Goal: Task Accomplishment & Management: Use online tool/utility

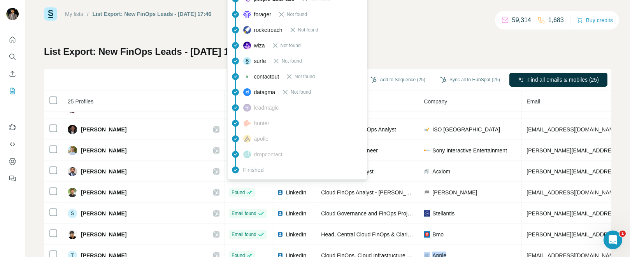
scroll to position [345, 0]
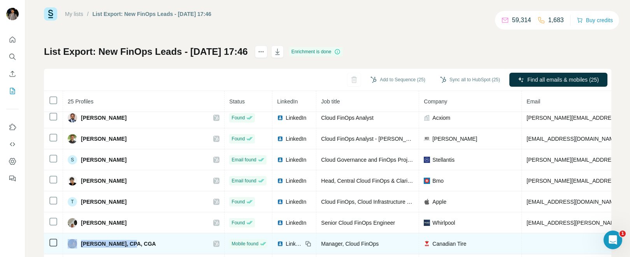
drag, startPoint x: 132, startPoint y: 241, endPoint x: 78, endPoint y: 240, distance: 54.5
click at [78, 240] on div "[PERSON_NAME], CPA, CGA" at bounding box center [112, 243] width 88 height 9
copy div "[PERSON_NAME]"
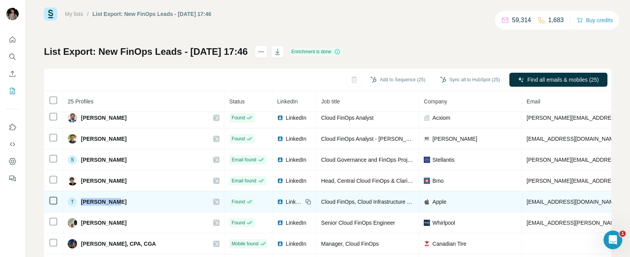
drag, startPoint x: 123, startPoint y: 201, endPoint x: 81, endPoint y: 200, distance: 42.0
click at [81, 200] on div "T [PERSON_NAME]" at bounding box center [144, 201] width 152 height 9
copy span "[PERSON_NAME]"
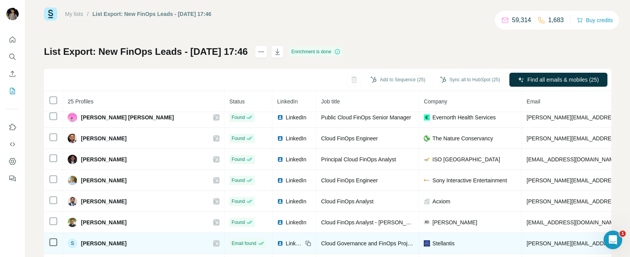
scroll to position [257, 0]
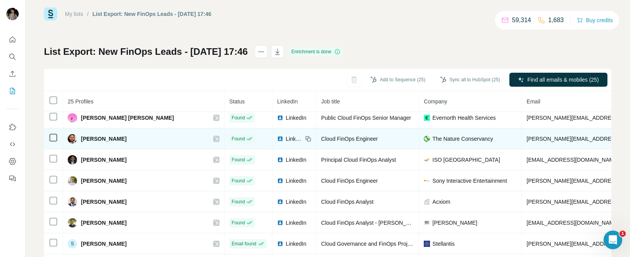
drag, startPoint x: 142, startPoint y: 140, endPoint x: 81, endPoint y: 137, distance: 61.2
click at [81, 137] on div "[PERSON_NAME]" at bounding box center [144, 138] width 152 height 9
copy span "[PERSON_NAME]"
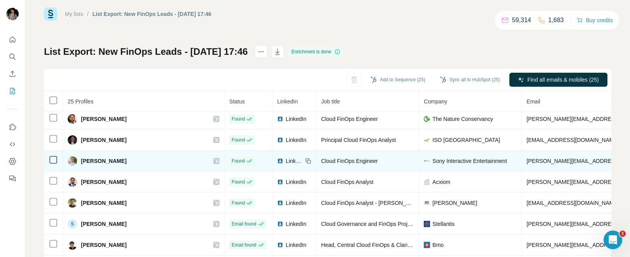
scroll to position [285, 0]
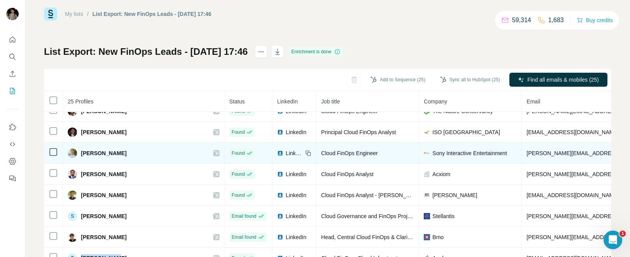
drag, startPoint x: 139, startPoint y: 156, endPoint x: 77, endPoint y: 149, distance: 62.2
click at [77, 149] on div "[PERSON_NAME]" at bounding box center [144, 153] width 152 height 9
copy div "[PERSON_NAME]"
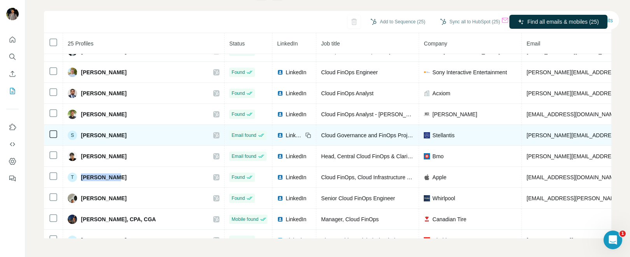
scroll to position [307, 0]
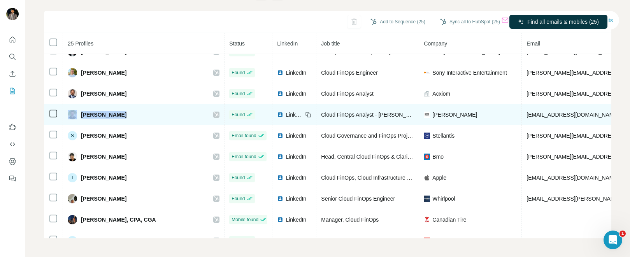
drag, startPoint x: 148, startPoint y: 113, endPoint x: 76, endPoint y: 112, distance: 72.0
click at [76, 112] on div "[PERSON_NAME]" at bounding box center [144, 114] width 152 height 9
copy div "[PERSON_NAME]"
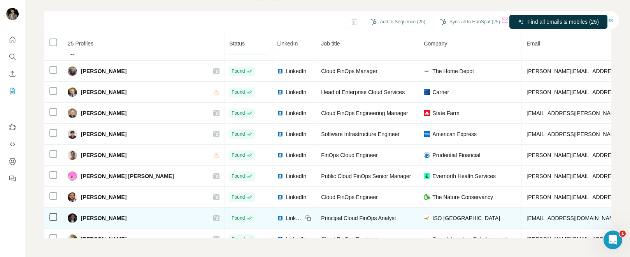
scroll to position [139, 0]
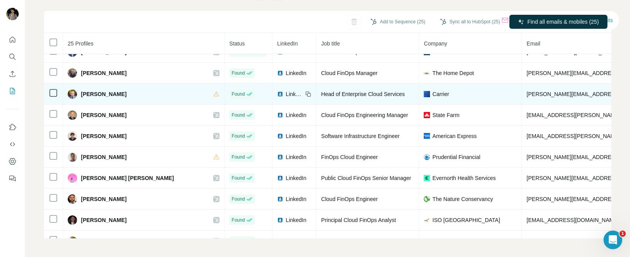
drag, startPoint x: 142, startPoint y: 91, endPoint x: 81, endPoint y: 93, distance: 60.3
click at [81, 93] on div "[PERSON_NAME]" at bounding box center [144, 94] width 152 height 9
copy span "[PERSON_NAME]"
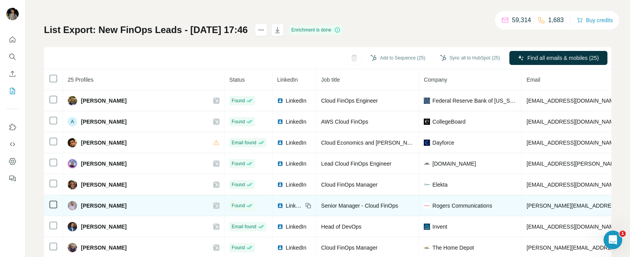
scroll to position [29, 0]
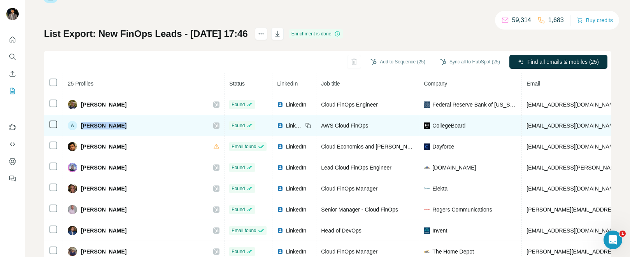
drag, startPoint x: 131, startPoint y: 128, endPoint x: 77, endPoint y: 127, distance: 53.7
click at [77, 127] on div "A [PERSON_NAME]" at bounding box center [144, 125] width 152 height 9
copy div "[PERSON_NAME]"
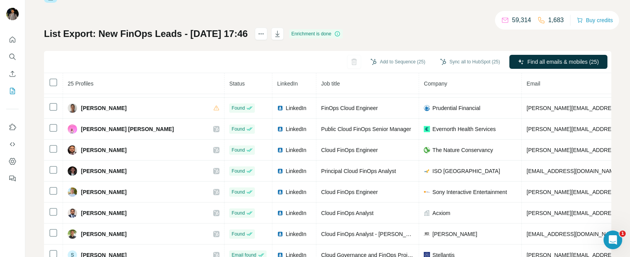
scroll to position [228, 0]
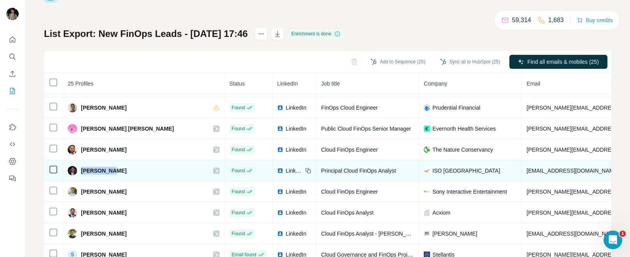
drag, startPoint x: 121, startPoint y: 172, endPoint x: 81, endPoint y: 172, distance: 40.9
click at [81, 172] on div "[PERSON_NAME]" at bounding box center [144, 170] width 152 height 9
copy span "[PERSON_NAME]"
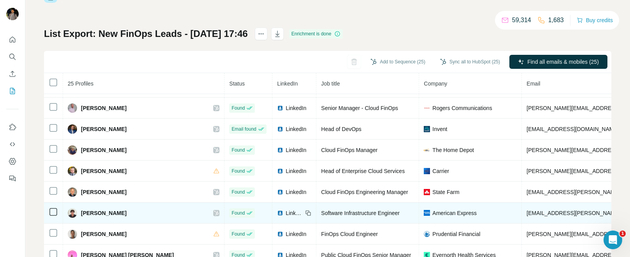
scroll to position [101, 0]
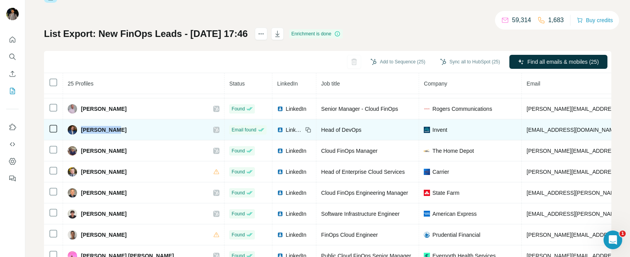
drag, startPoint x: 131, startPoint y: 128, endPoint x: 79, endPoint y: 130, distance: 51.4
click at [79, 130] on div "[PERSON_NAME]" at bounding box center [144, 129] width 152 height 9
copy span "[PERSON_NAME]"
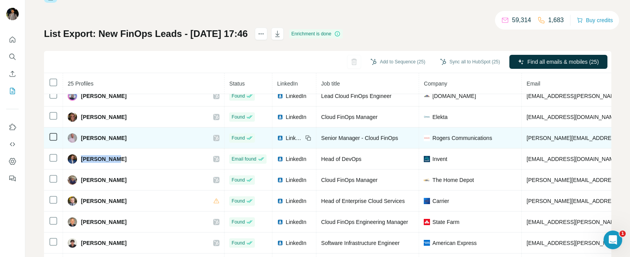
scroll to position [61, 0]
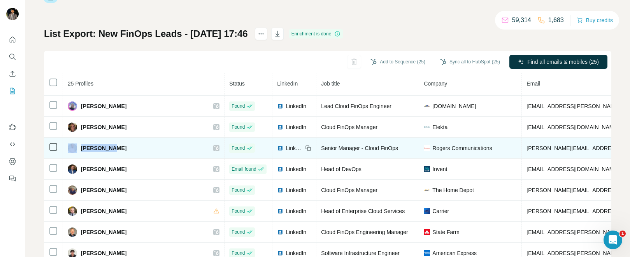
drag, startPoint x: 123, startPoint y: 151, endPoint x: 77, endPoint y: 146, distance: 46.1
click at [77, 146] on div "[PERSON_NAME]" at bounding box center [144, 148] width 152 height 9
copy div "[PERSON_NAME]"
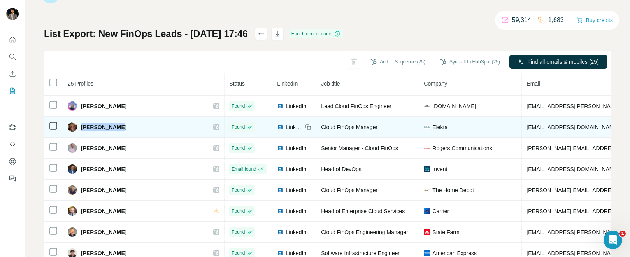
drag, startPoint x: 142, startPoint y: 128, endPoint x: 86, endPoint y: 121, distance: 57.0
click at [86, 121] on td "[PERSON_NAME]" at bounding box center [144, 127] width 162 height 21
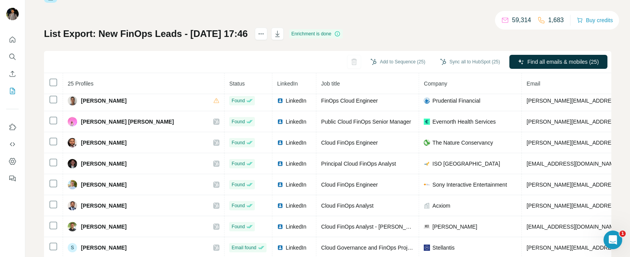
scroll to position [239, 0]
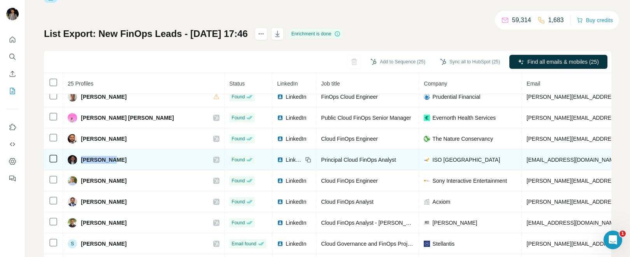
drag, startPoint x: 123, startPoint y: 162, endPoint x: 81, endPoint y: 162, distance: 42.4
click at [81, 162] on div "[PERSON_NAME]" at bounding box center [144, 159] width 152 height 9
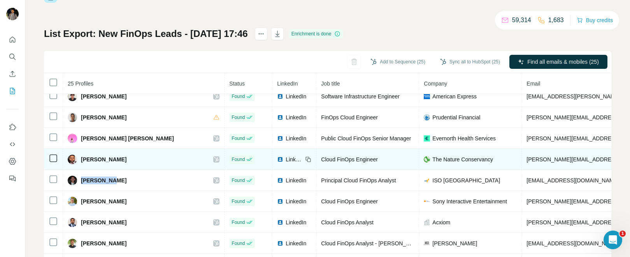
scroll to position [216, 0]
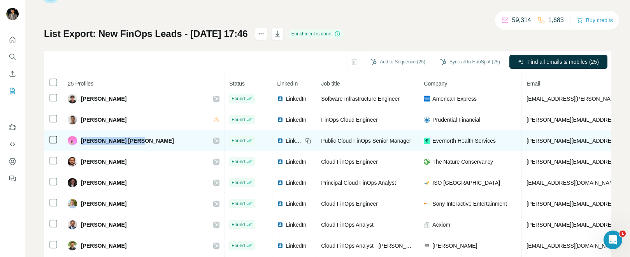
drag, startPoint x: 155, startPoint y: 139, endPoint x: 81, endPoint y: 138, distance: 74.0
click at [81, 138] on div "[PERSON_NAME] [PERSON_NAME]" at bounding box center [144, 140] width 152 height 9
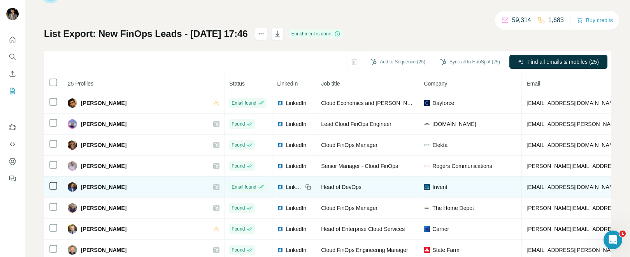
scroll to position [42, 0]
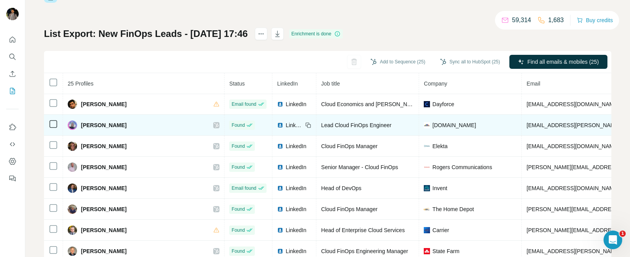
drag, startPoint x: 139, startPoint y: 123, endPoint x: 81, endPoint y: 123, distance: 57.6
click at [81, 123] on div "[PERSON_NAME]" at bounding box center [144, 125] width 152 height 9
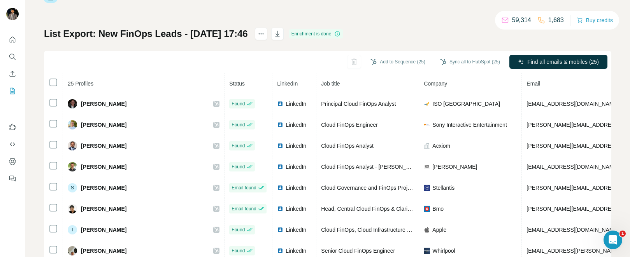
scroll to position [304, 0]
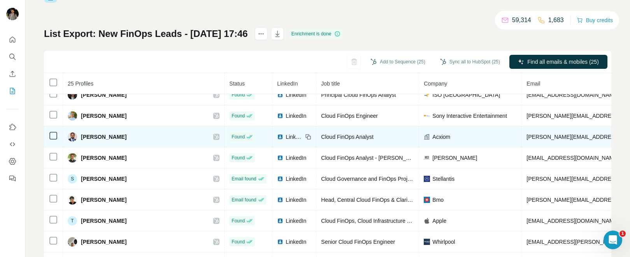
drag, startPoint x: 134, startPoint y: 136, endPoint x: 81, endPoint y: 133, distance: 53.4
click at [81, 133] on div "[PERSON_NAME]" at bounding box center [144, 136] width 152 height 9
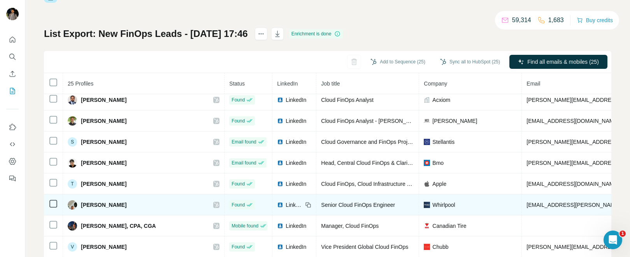
scroll to position [345, 0]
click at [123, 200] on div "[PERSON_NAME]" at bounding box center [144, 204] width 152 height 9
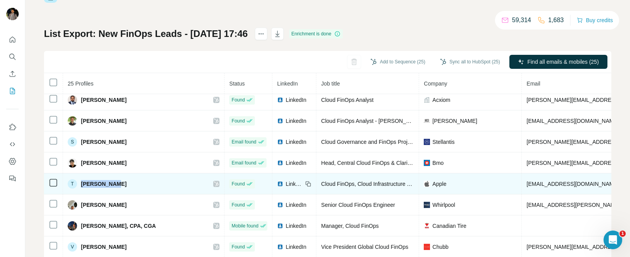
drag, startPoint x: 124, startPoint y: 180, endPoint x: 76, endPoint y: 179, distance: 47.9
click at [76, 179] on div "T [PERSON_NAME]" at bounding box center [144, 183] width 152 height 9
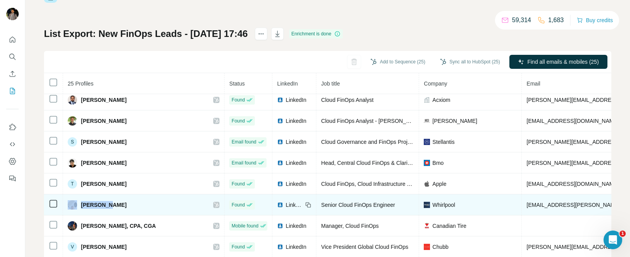
drag, startPoint x: 129, startPoint y: 201, endPoint x: 77, endPoint y: 197, distance: 52.0
click at [77, 200] on div "[PERSON_NAME]" at bounding box center [144, 204] width 152 height 9
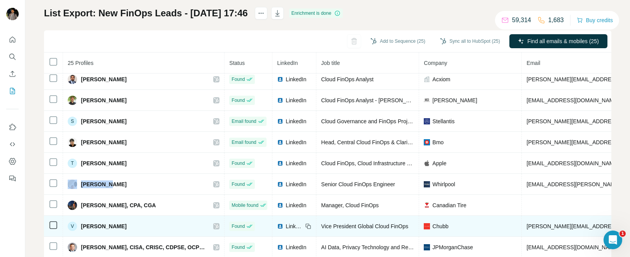
scroll to position [55, 0]
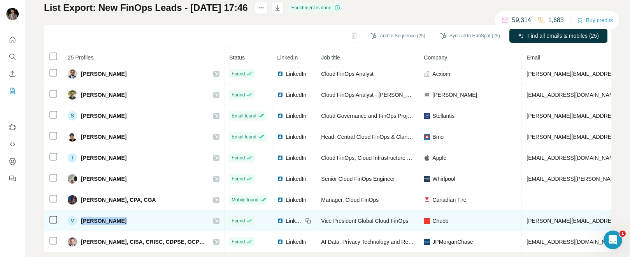
drag, startPoint x: 141, startPoint y: 221, endPoint x: 81, endPoint y: 218, distance: 60.0
click at [81, 218] on div "V [PERSON_NAME]" at bounding box center [144, 220] width 152 height 9
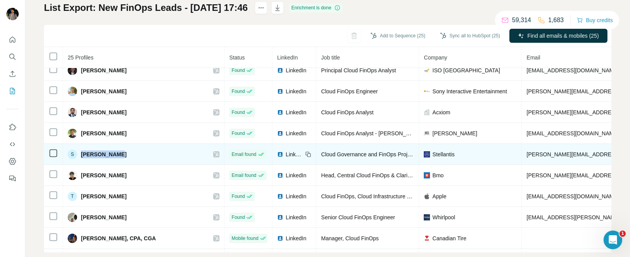
drag, startPoint x: 136, startPoint y: 158, endPoint x: 77, endPoint y: 157, distance: 58.4
click at [77, 157] on div "S [PERSON_NAME]" at bounding box center [144, 154] width 152 height 9
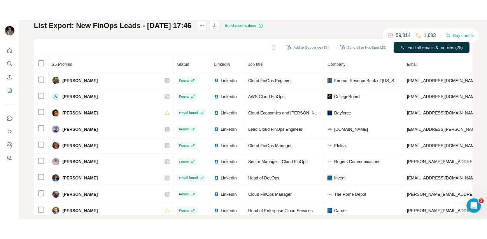
scroll to position [0, 0]
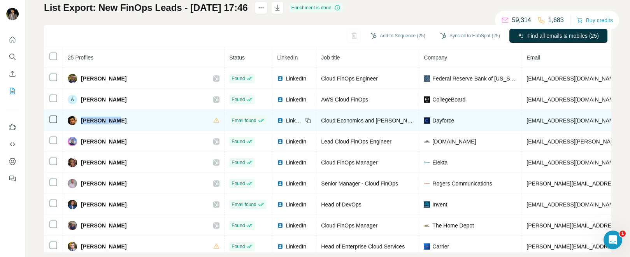
drag, startPoint x: 128, startPoint y: 124, endPoint x: 81, endPoint y: 121, distance: 48.0
click at [81, 121] on div "[PERSON_NAME]" at bounding box center [144, 120] width 152 height 9
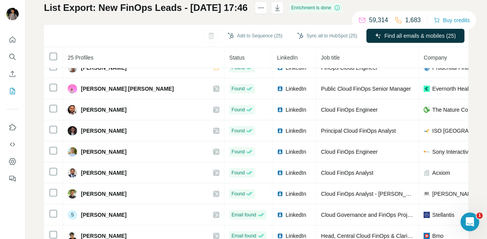
scroll to position [257, 0]
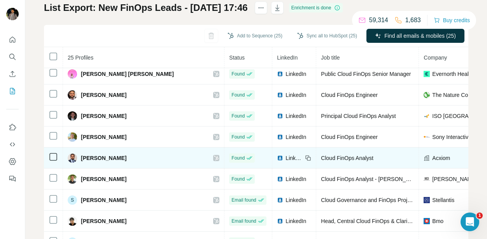
drag, startPoint x: 134, startPoint y: 160, endPoint x: 74, endPoint y: 157, distance: 60.8
click at [77, 156] on div "[PERSON_NAME]" at bounding box center [144, 157] width 152 height 9
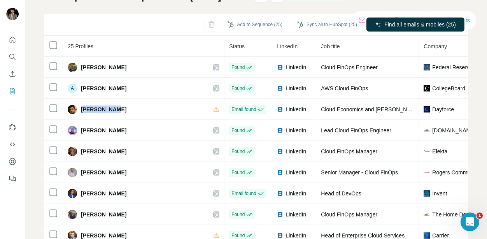
scroll to position [61, 0]
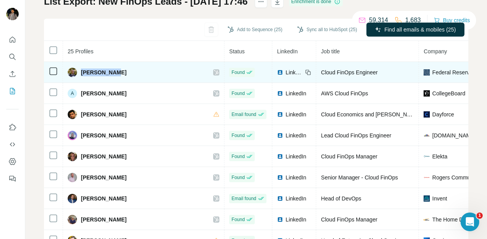
drag, startPoint x: 120, startPoint y: 73, endPoint x: 80, endPoint y: 70, distance: 40.2
click at [80, 70] on div "[PERSON_NAME]" at bounding box center [144, 72] width 152 height 9
